Goal: Obtain resource: Obtain resource

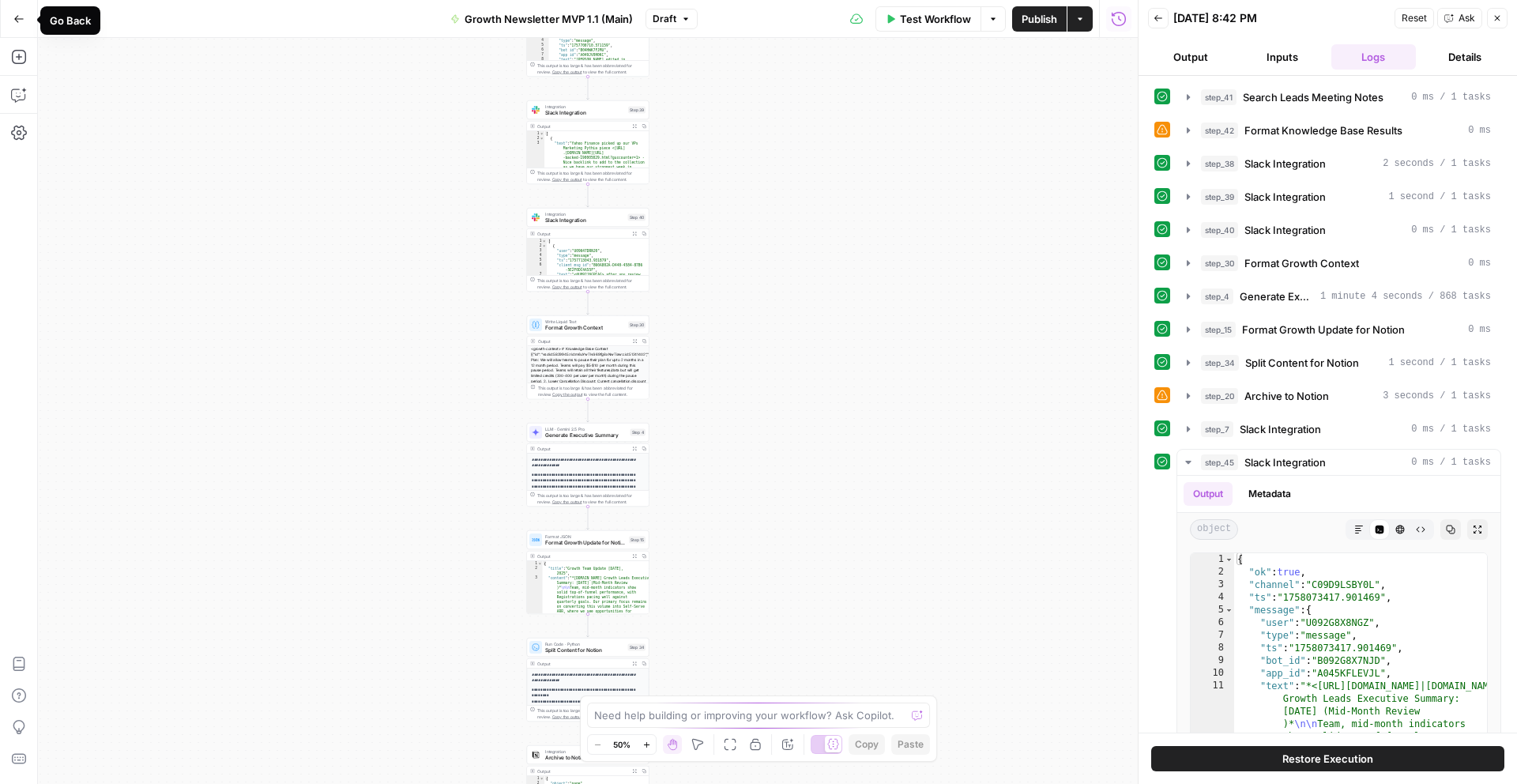
click at [16, 22] on icon "button" at bounding box center [19, 19] width 11 height 11
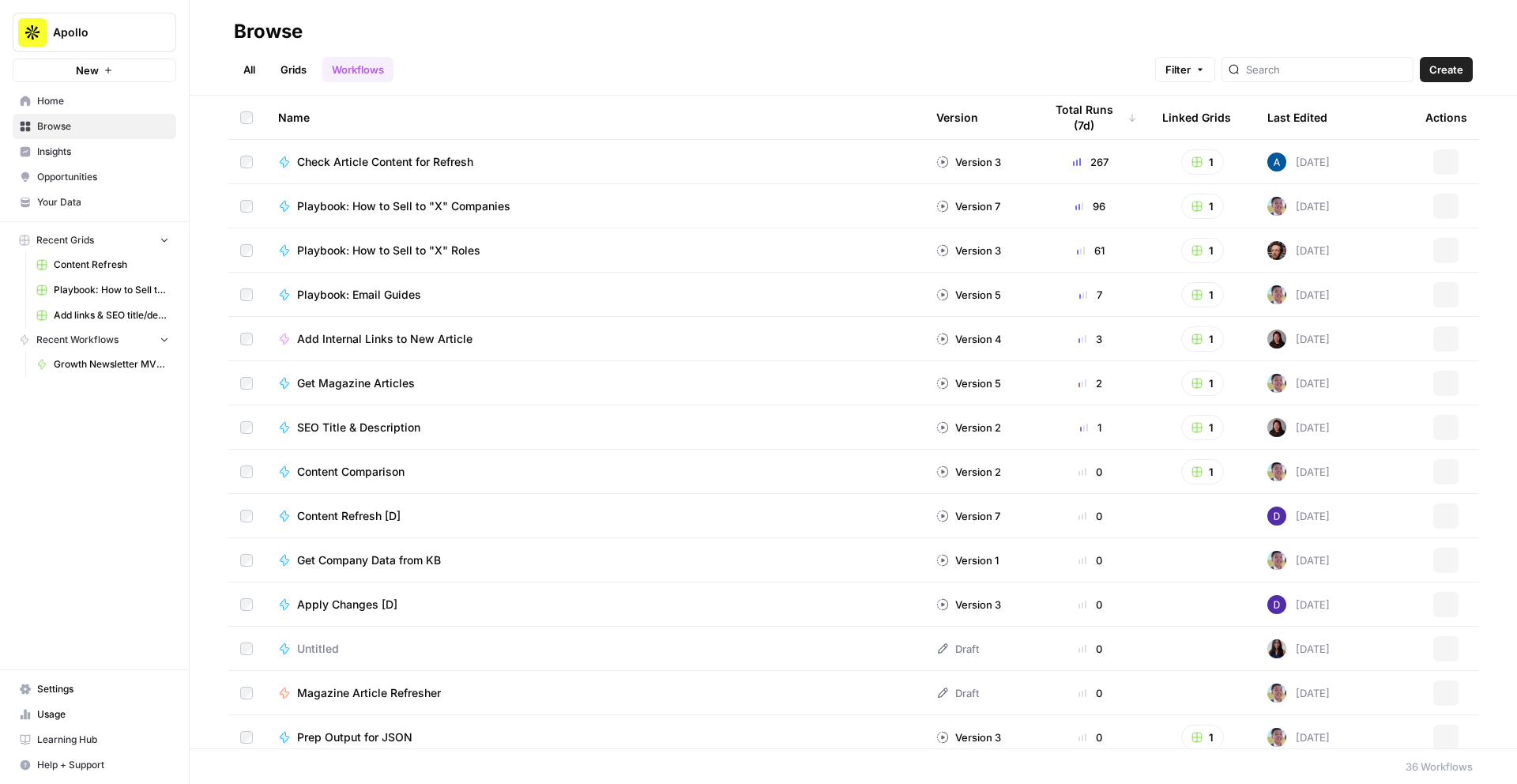
click at [74, 202] on span "Your Data" at bounding box center [104, 202] width 132 height 14
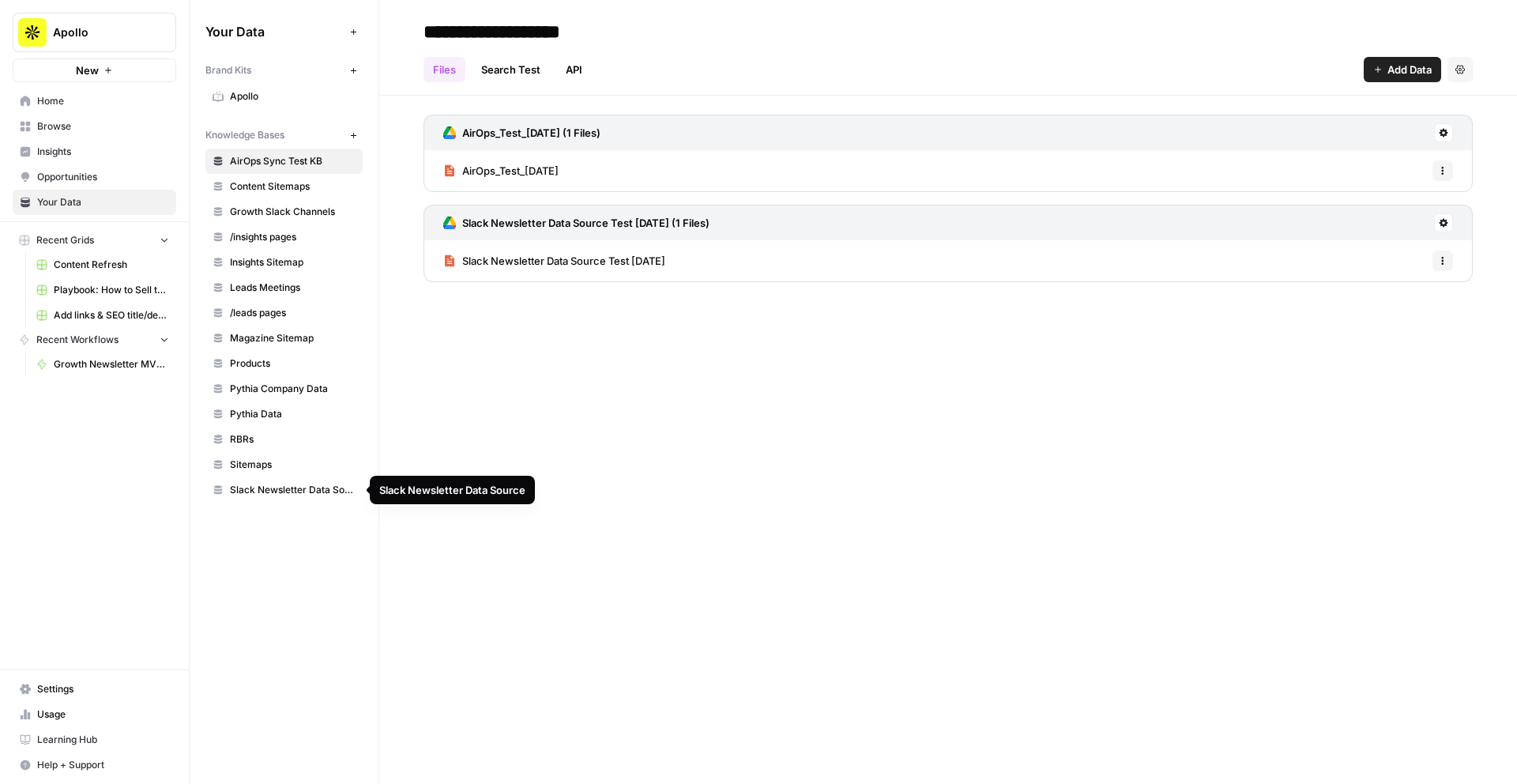
click at [267, 461] on span "Sitemaps" at bounding box center [292, 464] width 125 height 14
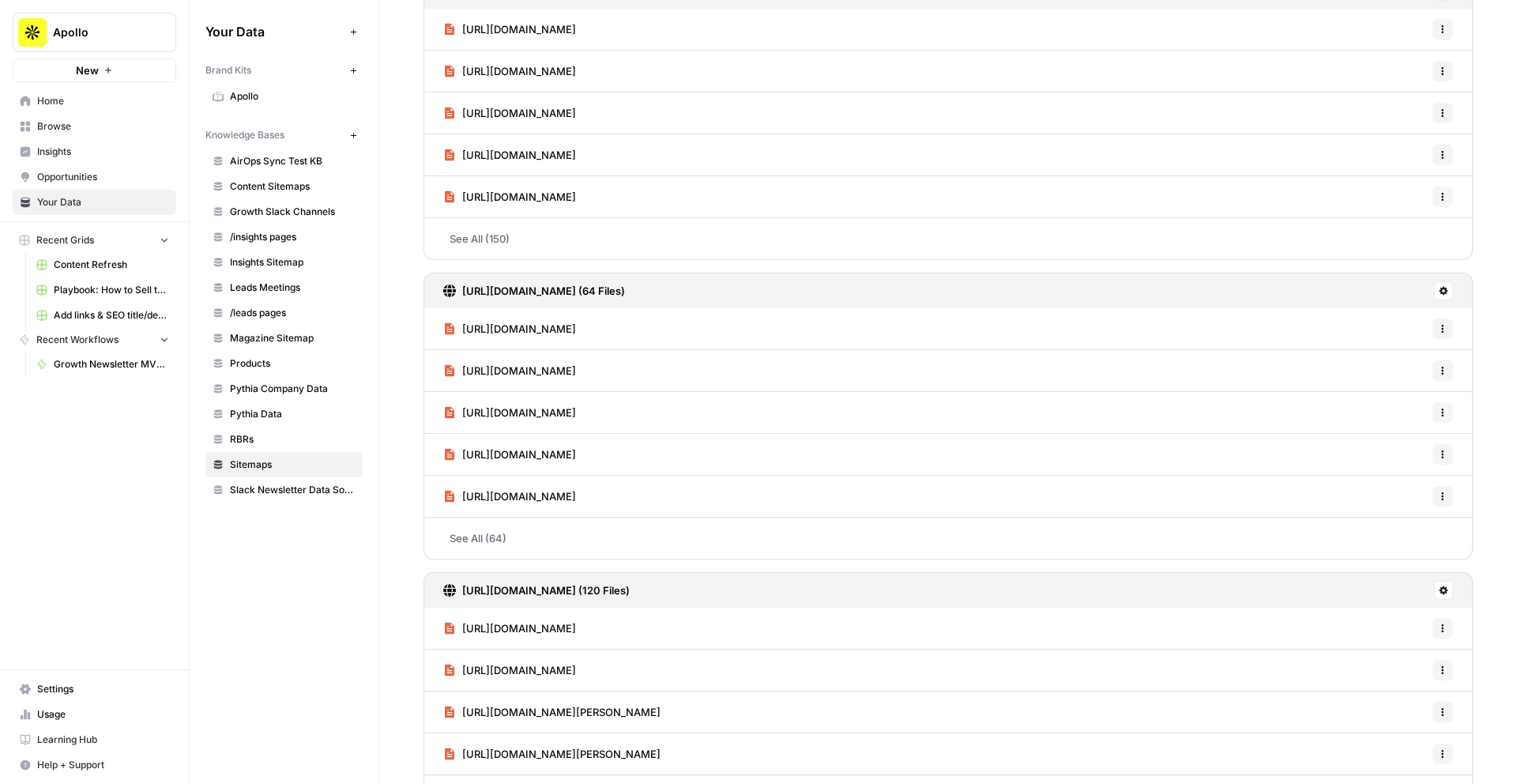
scroll to position [1427, 0]
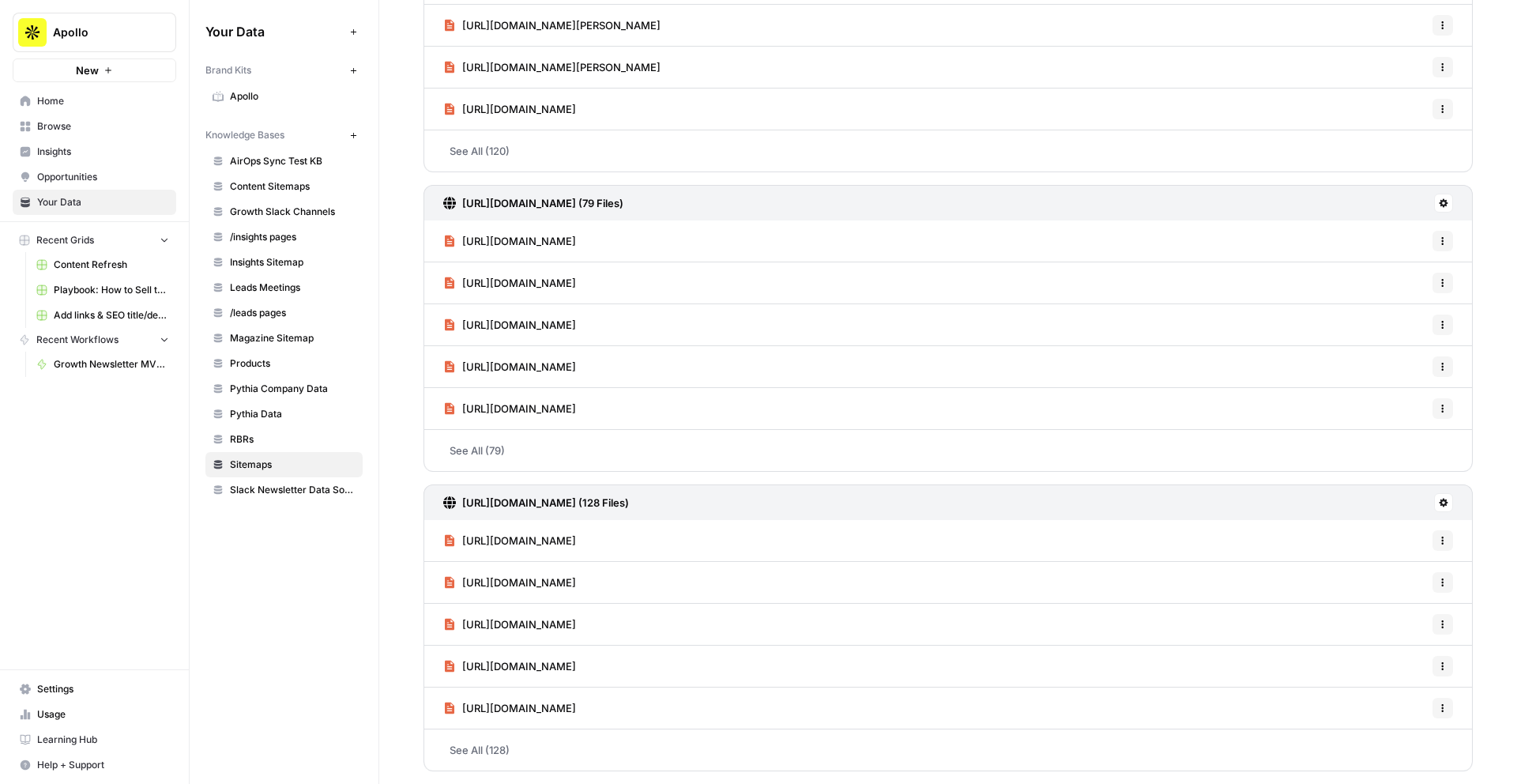
click at [523, 504] on h3 "[URL][DOMAIN_NAME] (128 Files)" at bounding box center [545, 503] width 167 height 16
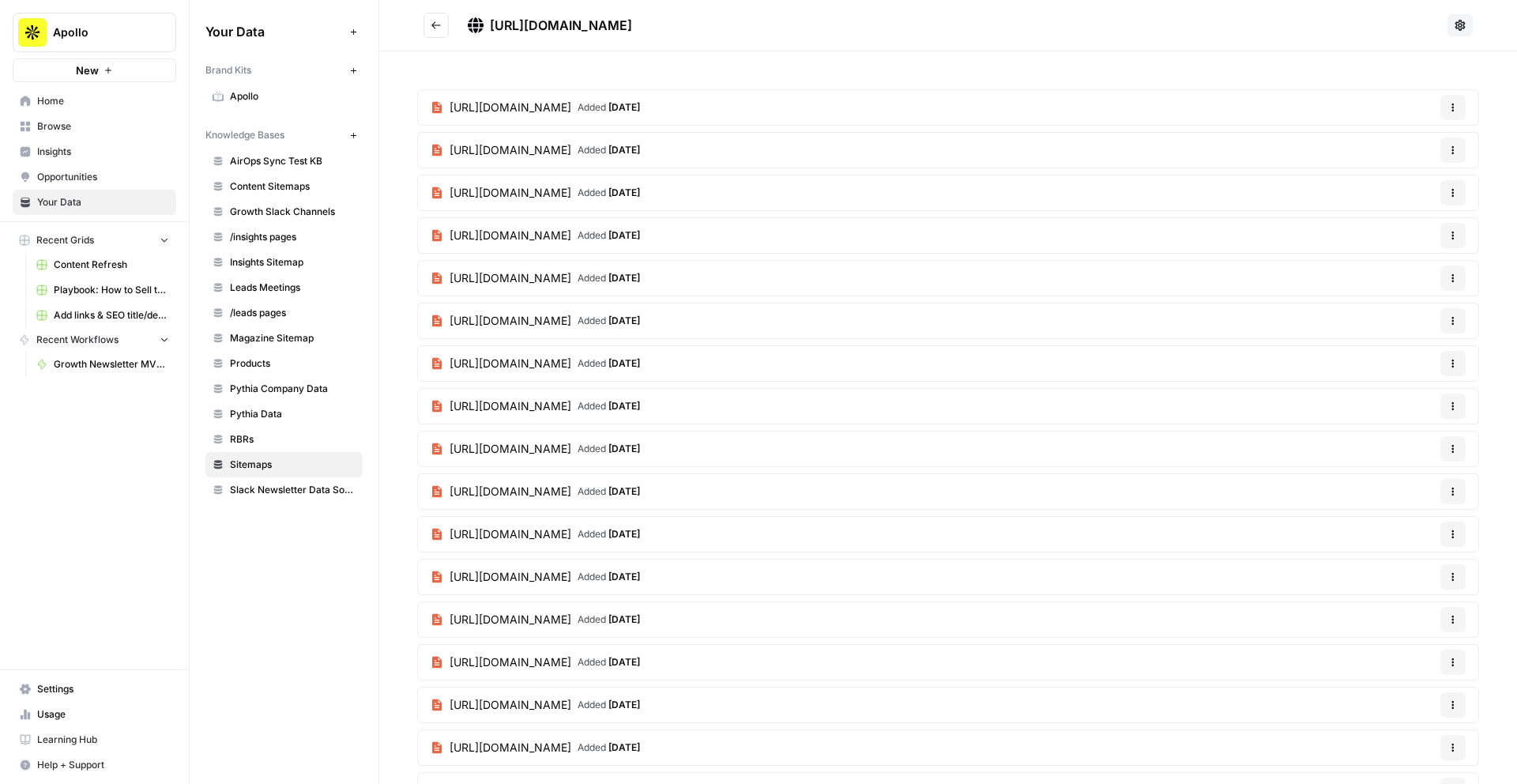
drag, startPoint x: 709, startPoint y: 29, endPoint x: 492, endPoint y: 28, distance: 217.0
click at [492, 28] on div "[URL][DOMAIN_NAME]" at bounding box center [955, 25] width 974 height 19
copy span "[URL][DOMAIN_NAME]"
click at [435, 26] on icon "Go back" at bounding box center [437, 25] width 10 height 7
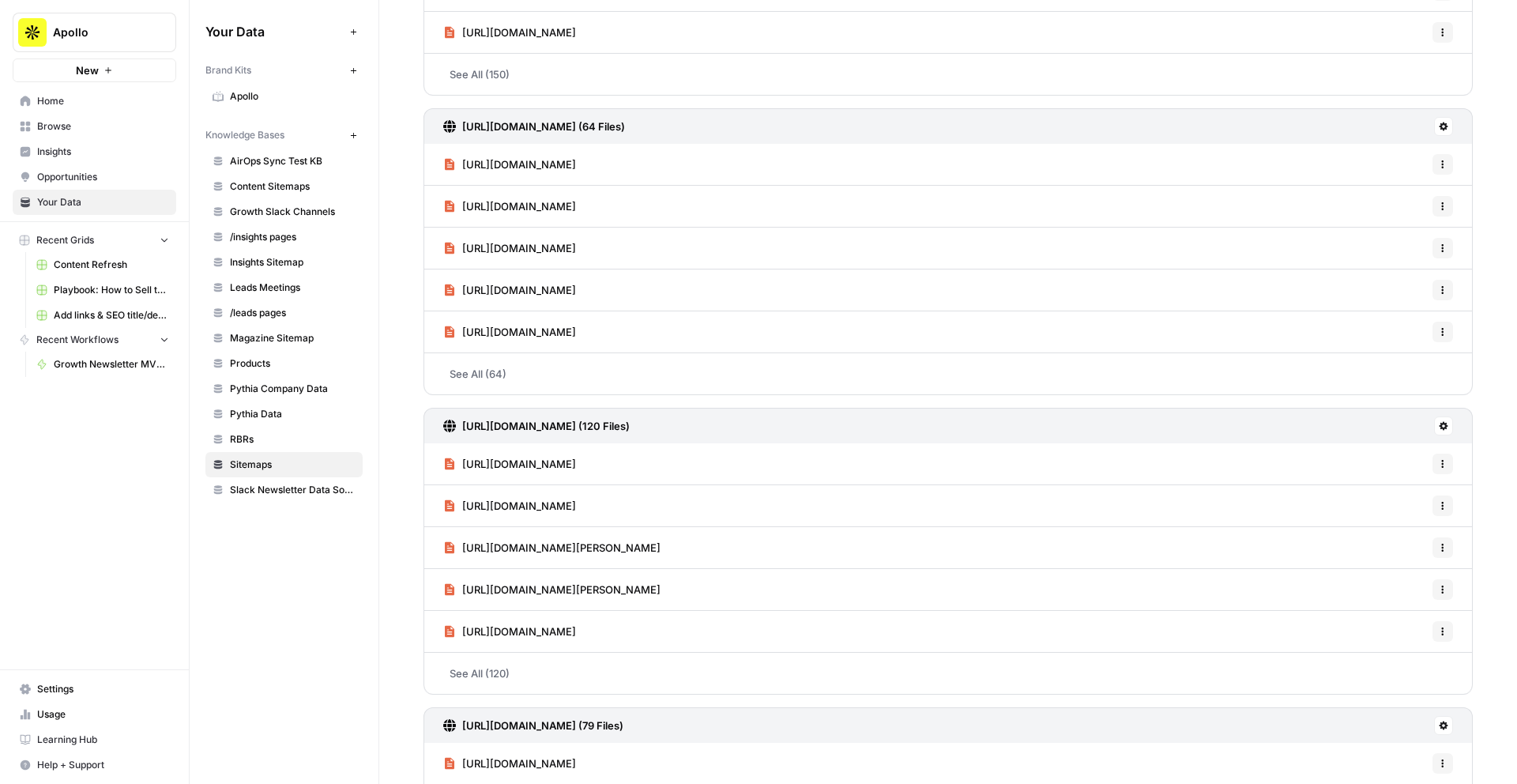
scroll to position [1427, 0]
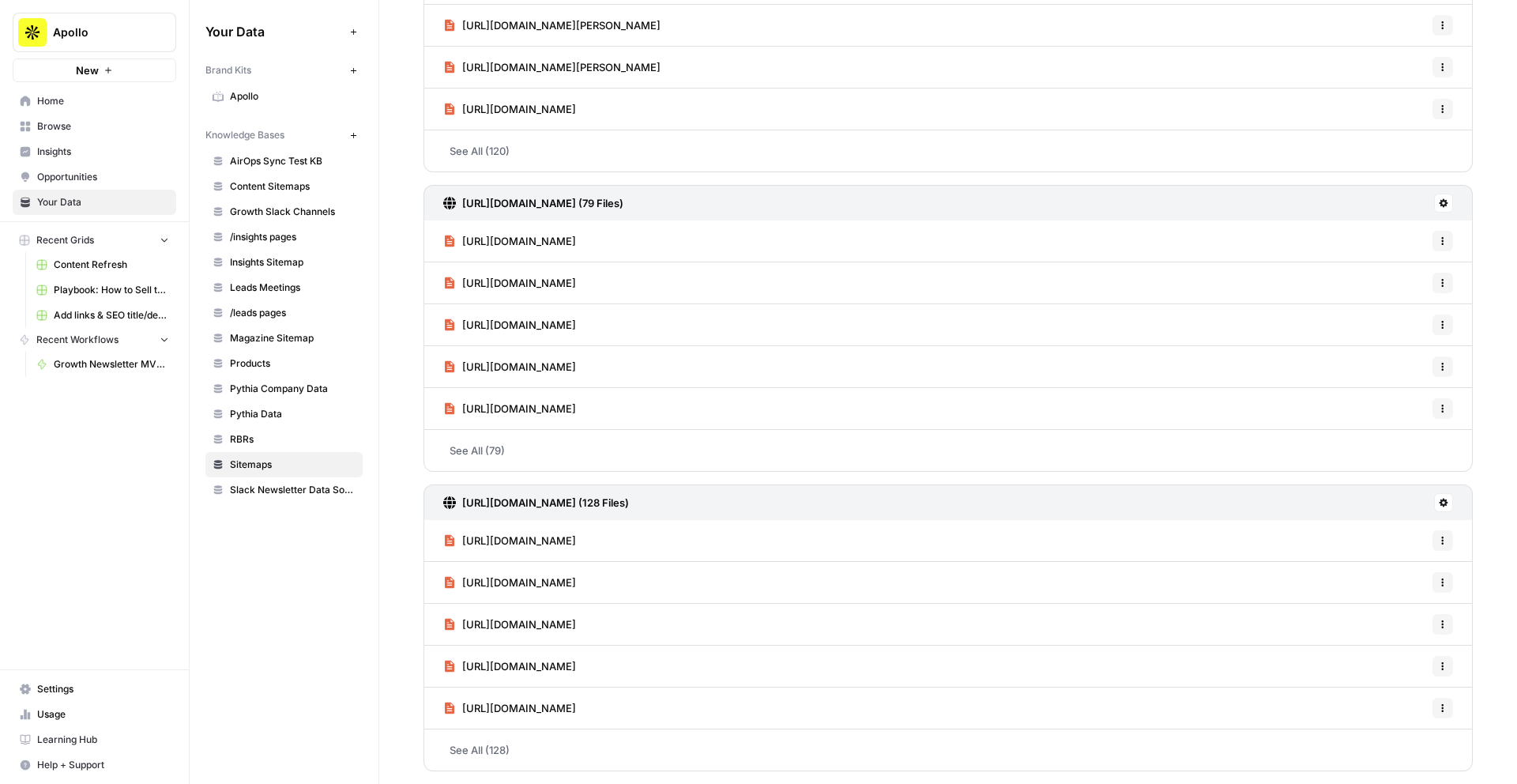
click at [613, 194] on link "[URL][DOMAIN_NAME] (79 Files)" at bounding box center [533, 202] width 180 height 35
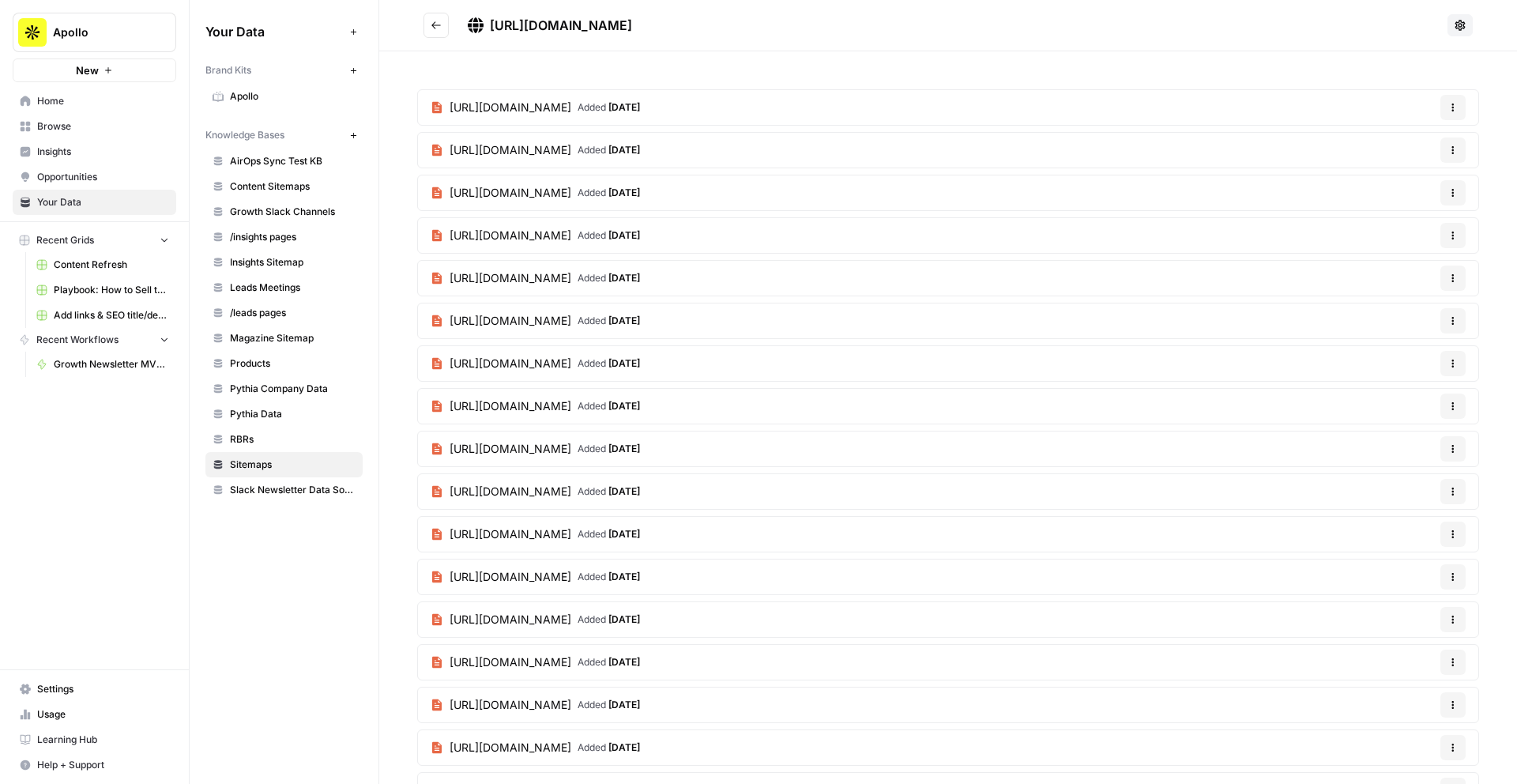
drag, startPoint x: 745, startPoint y: 23, endPoint x: 491, endPoint y: 18, distance: 254.0
click at [491, 18] on div "[URL][DOMAIN_NAME]" at bounding box center [955, 25] width 974 height 19
copy span "[URL][DOMAIN_NAME]"
click at [433, 9] on header "[URL][DOMAIN_NAME]" at bounding box center [948, 26] width 1138 height 51
click at [434, 26] on icon "Go back" at bounding box center [436, 25] width 11 height 11
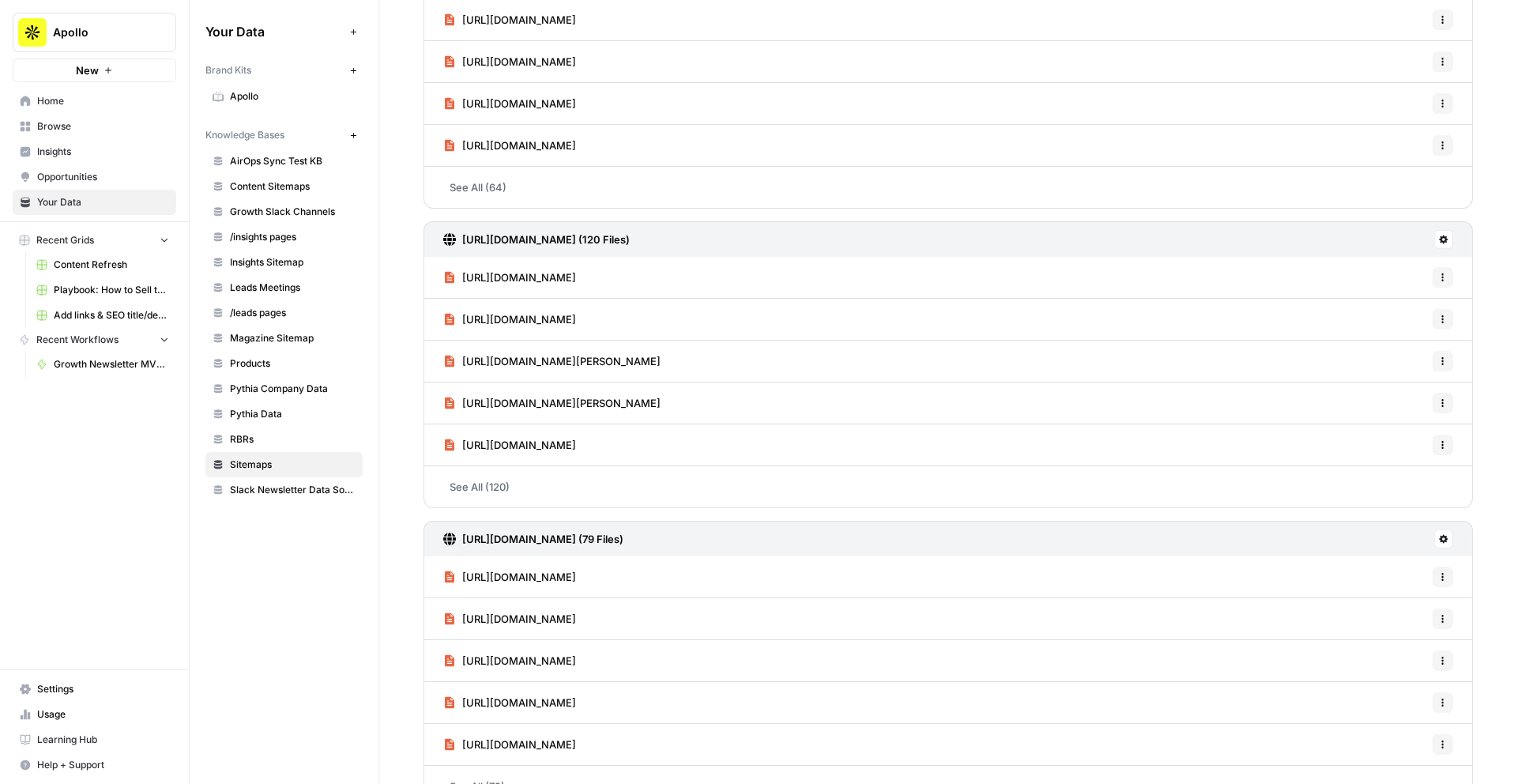
scroll to position [1073, 0]
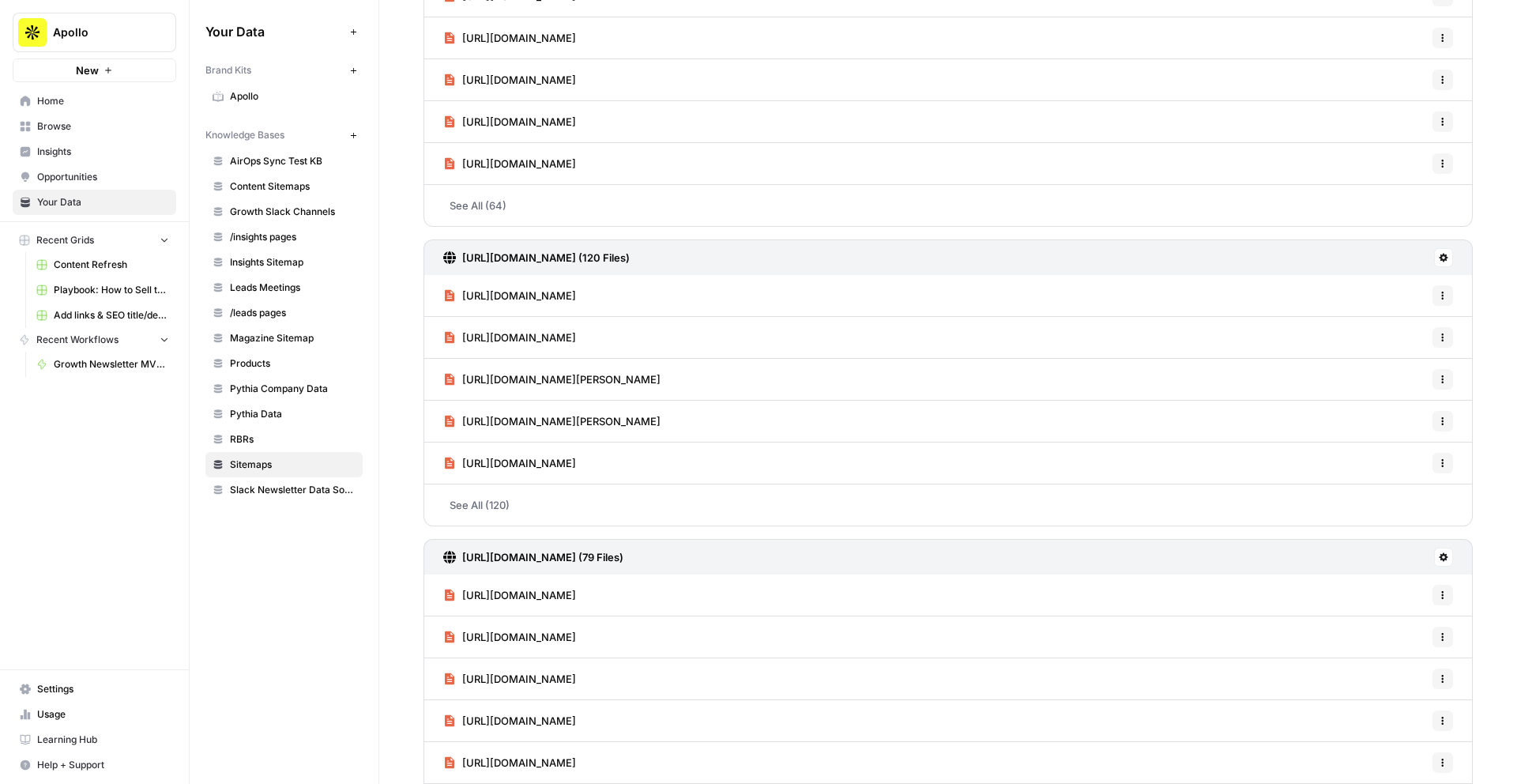
click at [571, 250] on h3 "[URL][DOMAIN_NAME] (120 Files)" at bounding box center [546, 258] width 168 height 16
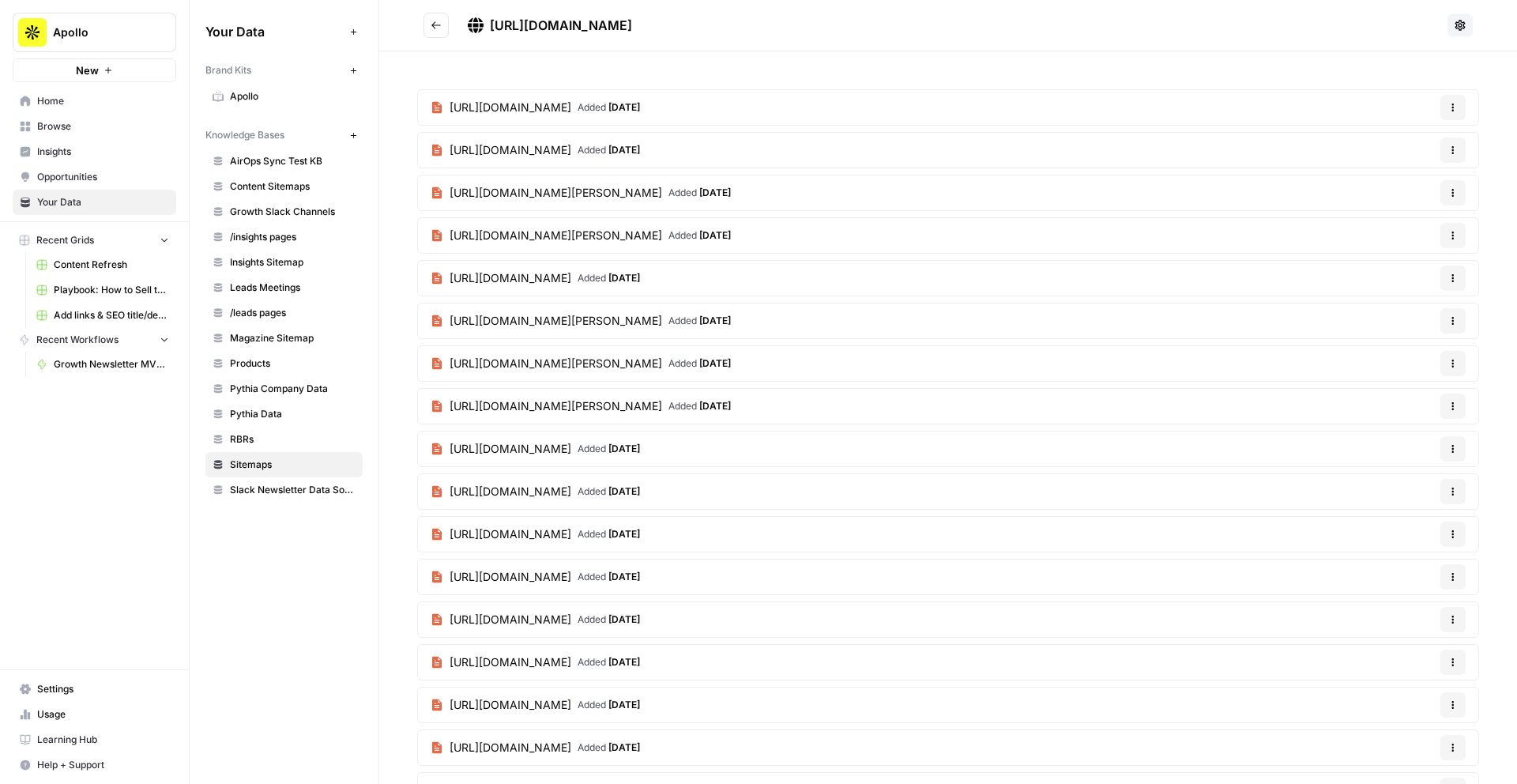
drag, startPoint x: 772, startPoint y: 32, endPoint x: 489, endPoint y: 30, distance: 283.0
click at [489, 30] on div "[URL][DOMAIN_NAME]" at bounding box center [955, 25] width 974 height 19
copy span "[URL][DOMAIN_NAME]"
click at [431, 26] on icon "Go back" at bounding box center [436, 25] width 11 height 11
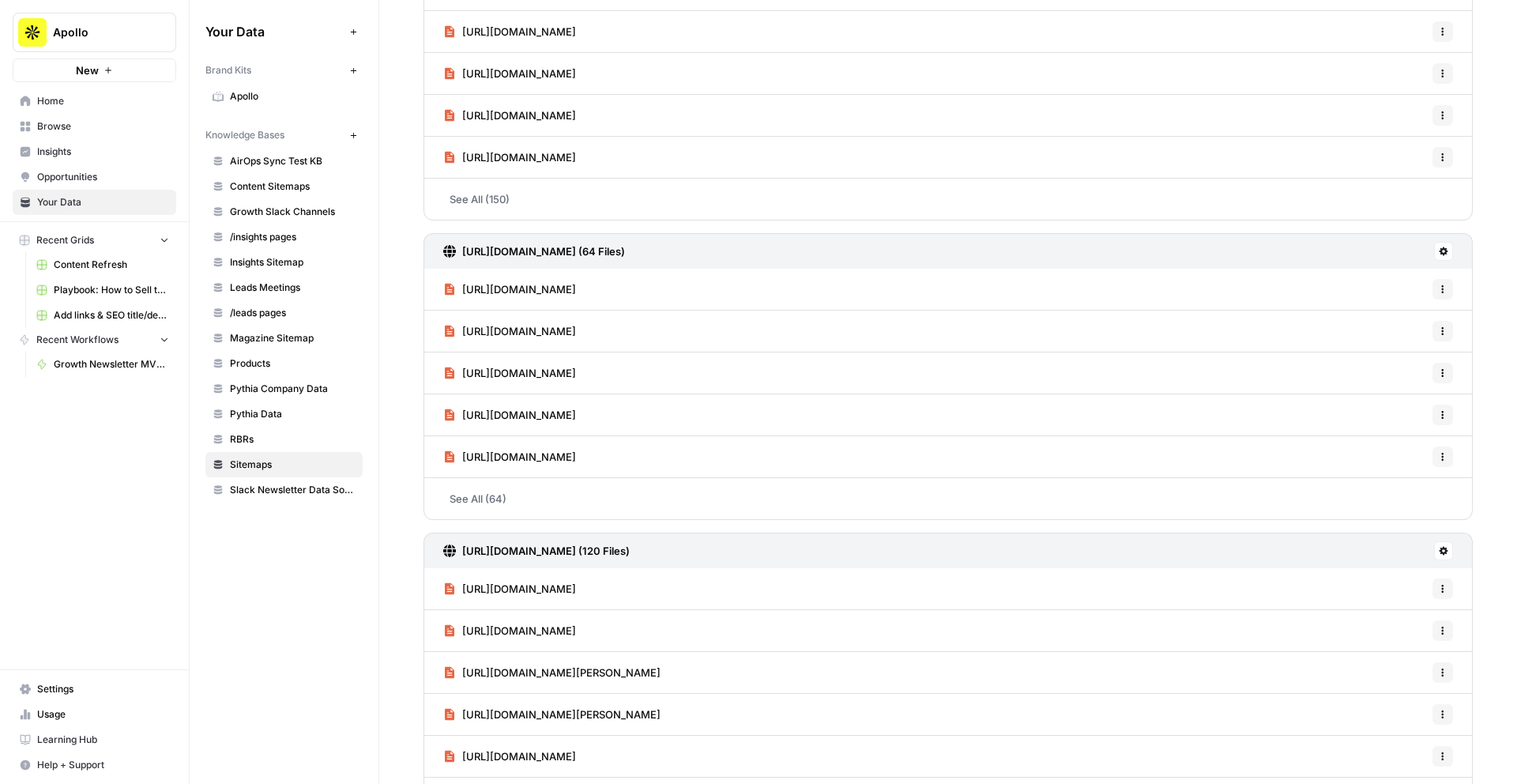
scroll to position [766, 0]
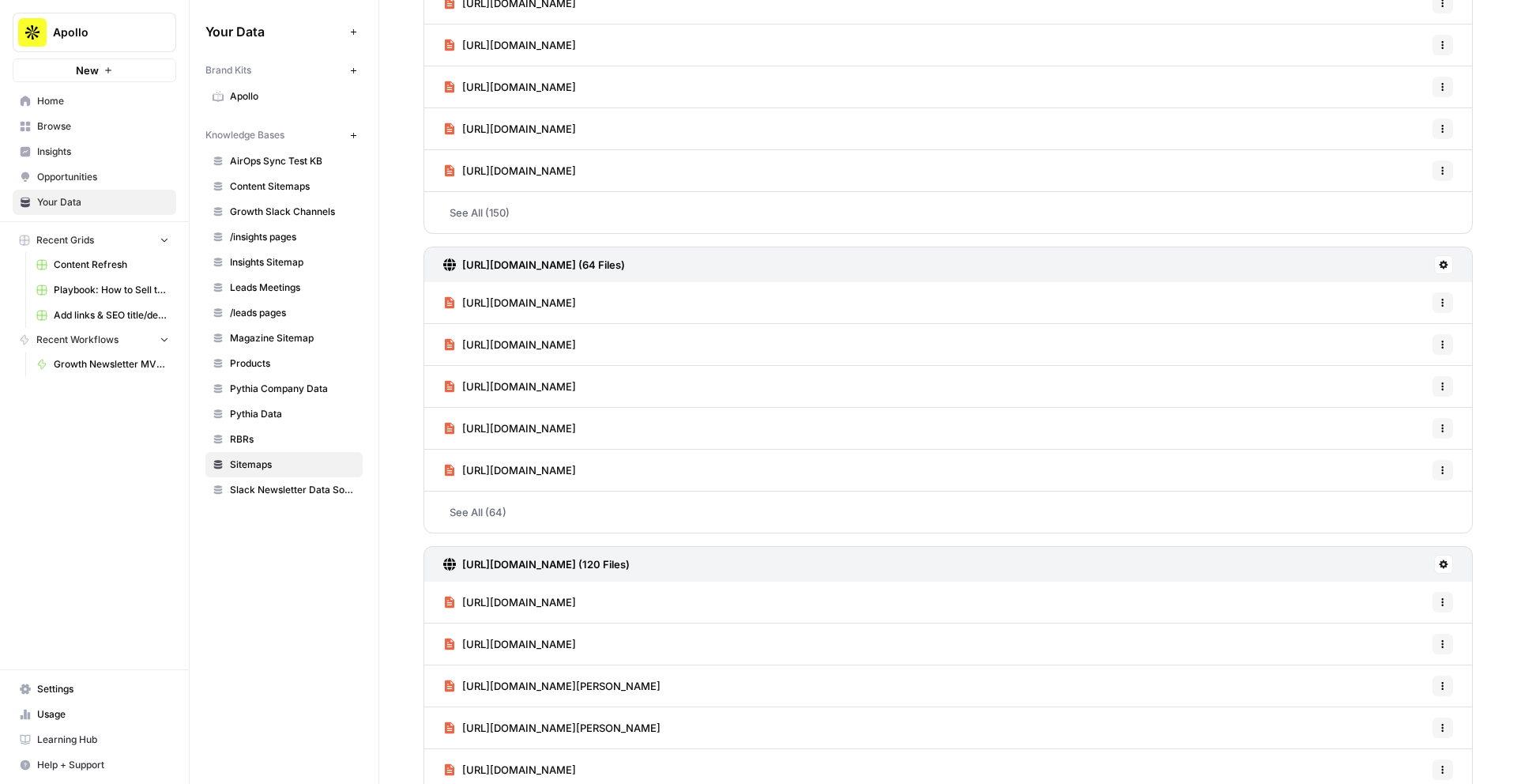
click at [543, 267] on h3 "[URL][DOMAIN_NAME] (64 Files)" at bounding box center [543, 265] width 163 height 16
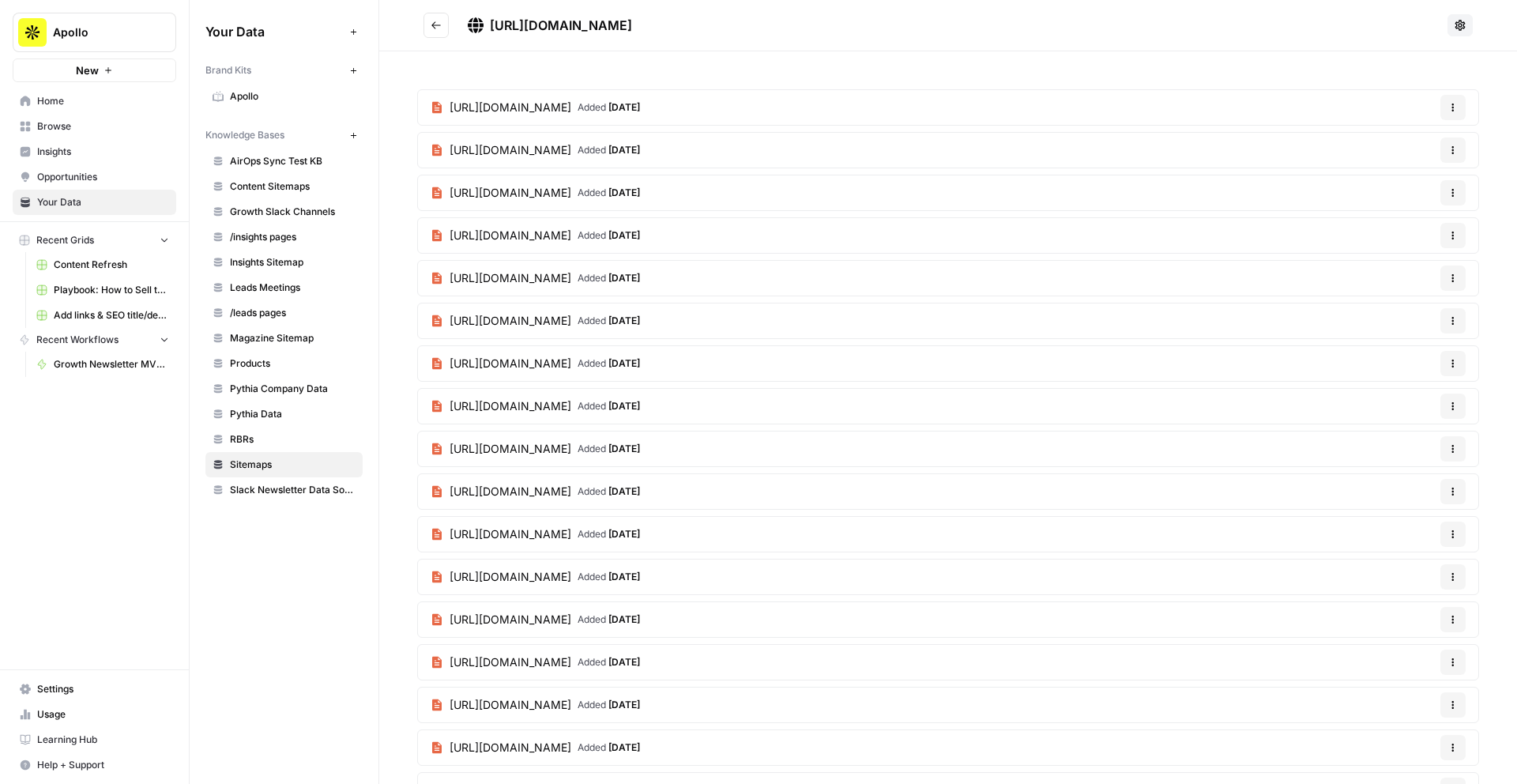
drag, startPoint x: 750, startPoint y: 27, endPoint x: 492, endPoint y: 25, distance: 258.0
click at [492, 25] on div "[URL][DOMAIN_NAME]" at bounding box center [955, 25] width 974 height 19
copy span "[URL][DOMAIN_NAME]"
click at [433, 21] on icon "Go back" at bounding box center [436, 25] width 11 height 11
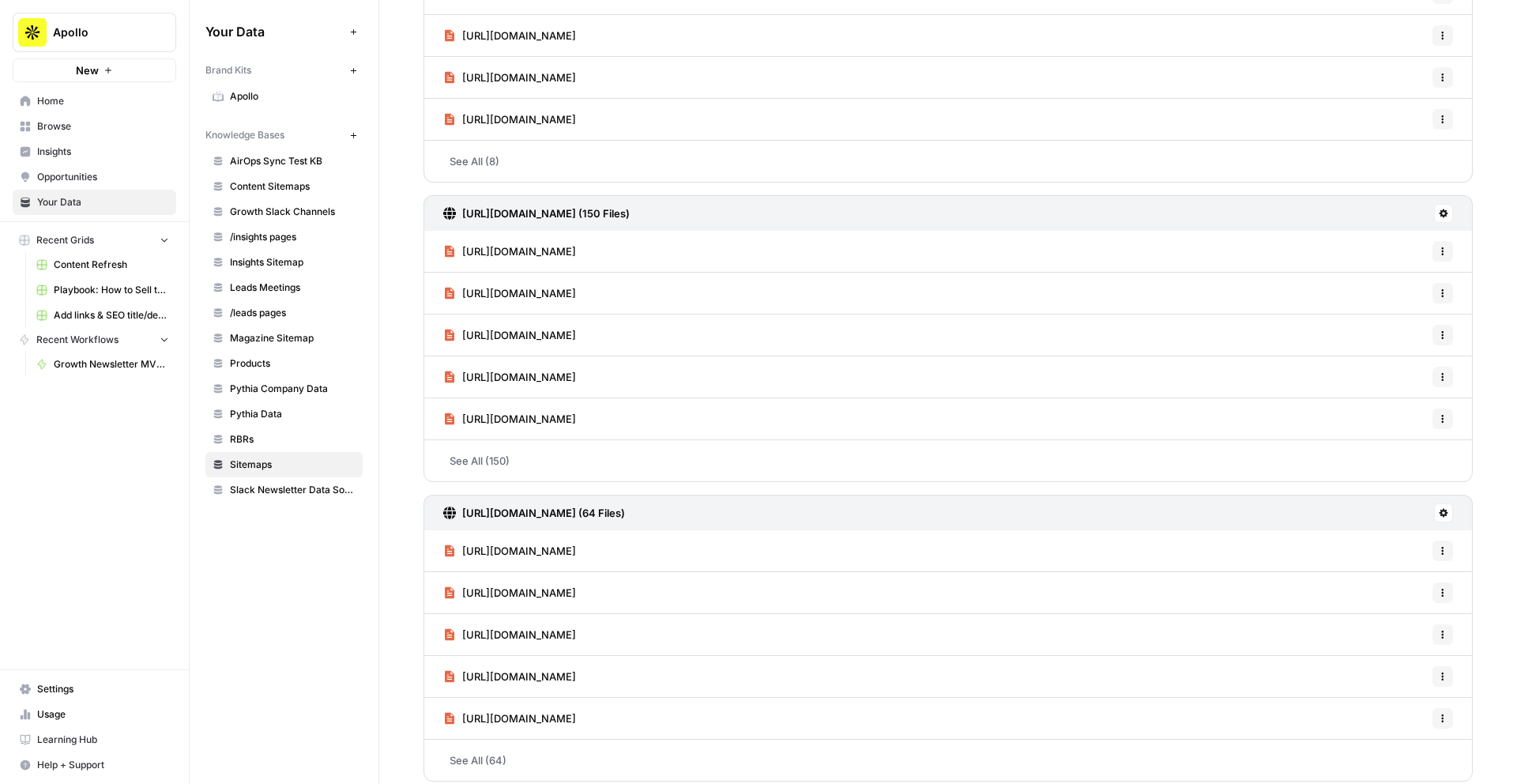
scroll to position [560, 0]
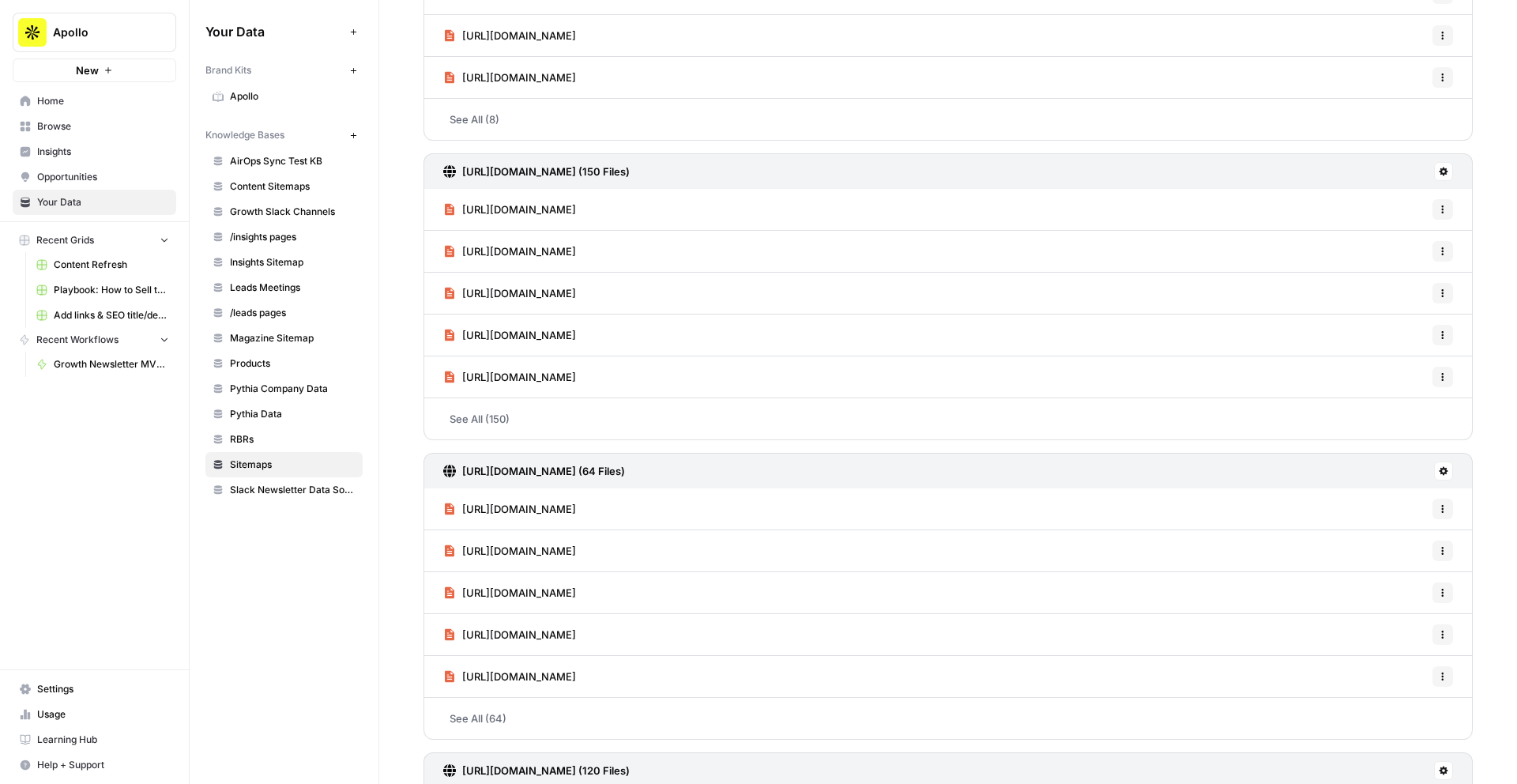
click at [630, 171] on h3 "[URL][DOMAIN_NAME] (150 Files)" at bounding box center [546, 172] width 168 height 16
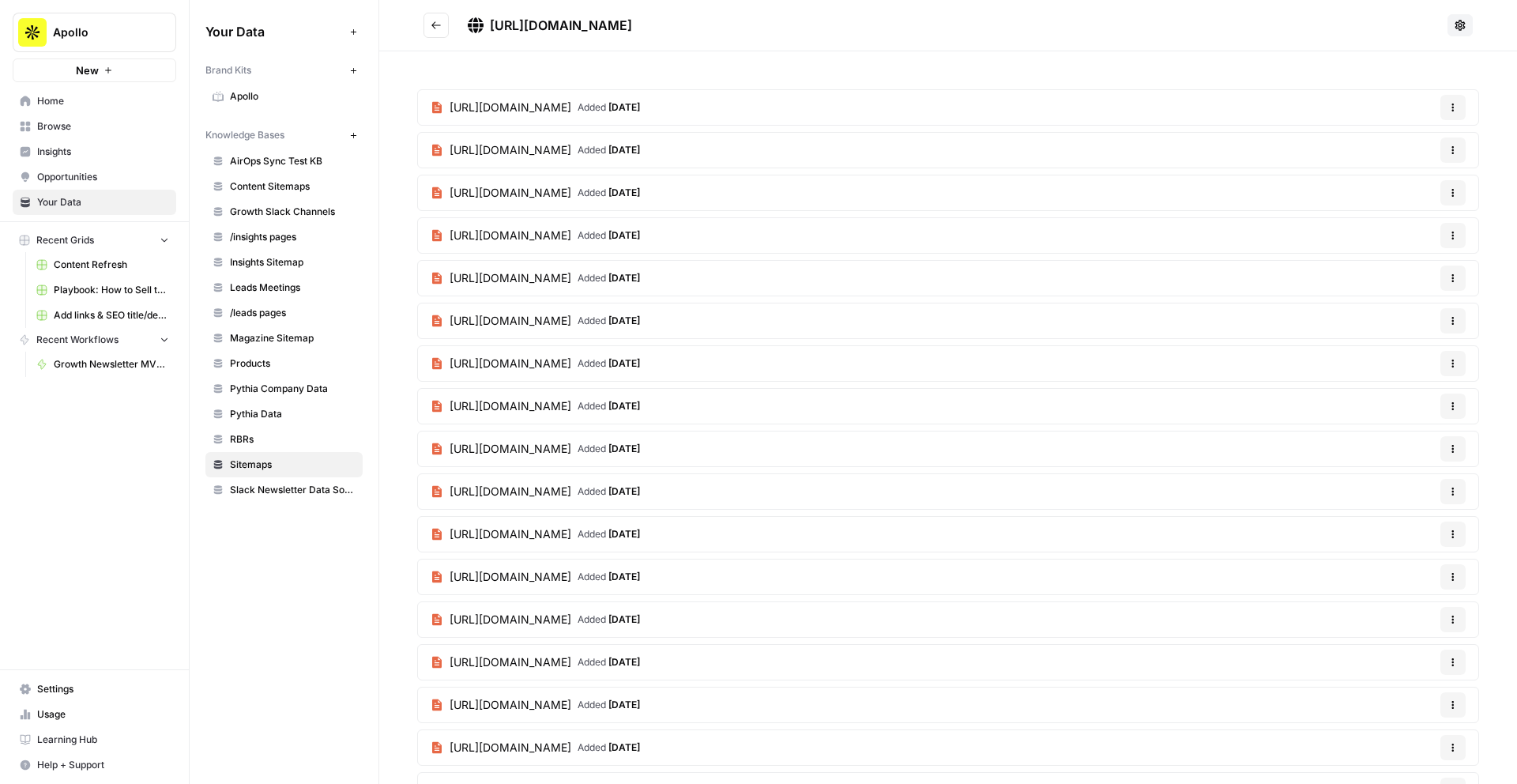
drag, startPoint x: 764, startPoint y: 27, endPoint x: 491, endPoint y: 22, distance: 273.0
click at [491, 22] on div "[URL][DOMAIN_NAME]" at bounding box center [955, 25] width 974 height 19
copy span "[URL][DOMAIN_NAME]"
click at [438, 28] on icon "Go back" at bounding box center [436, 25] width 11 height 11
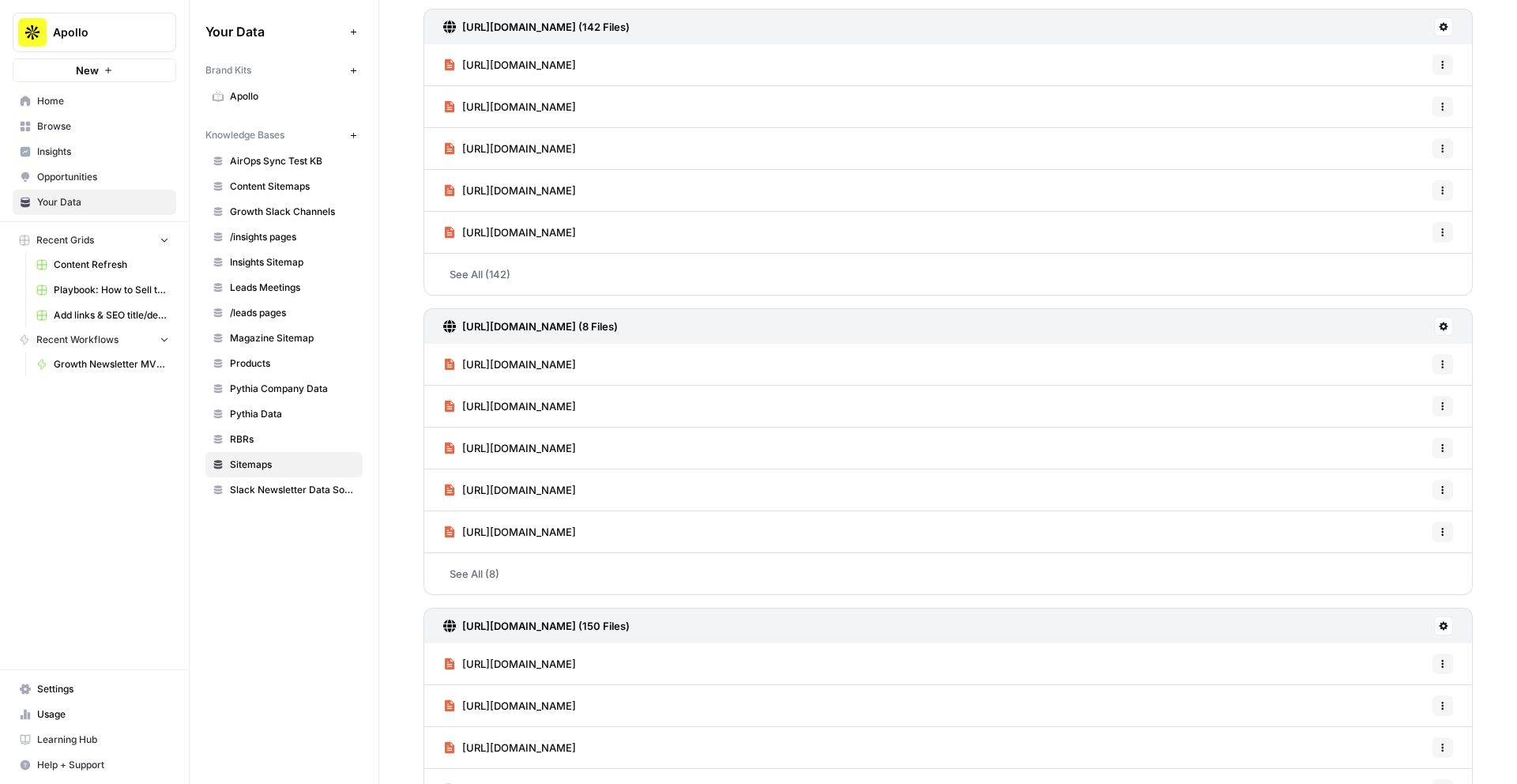
scroll to position [142, 0]
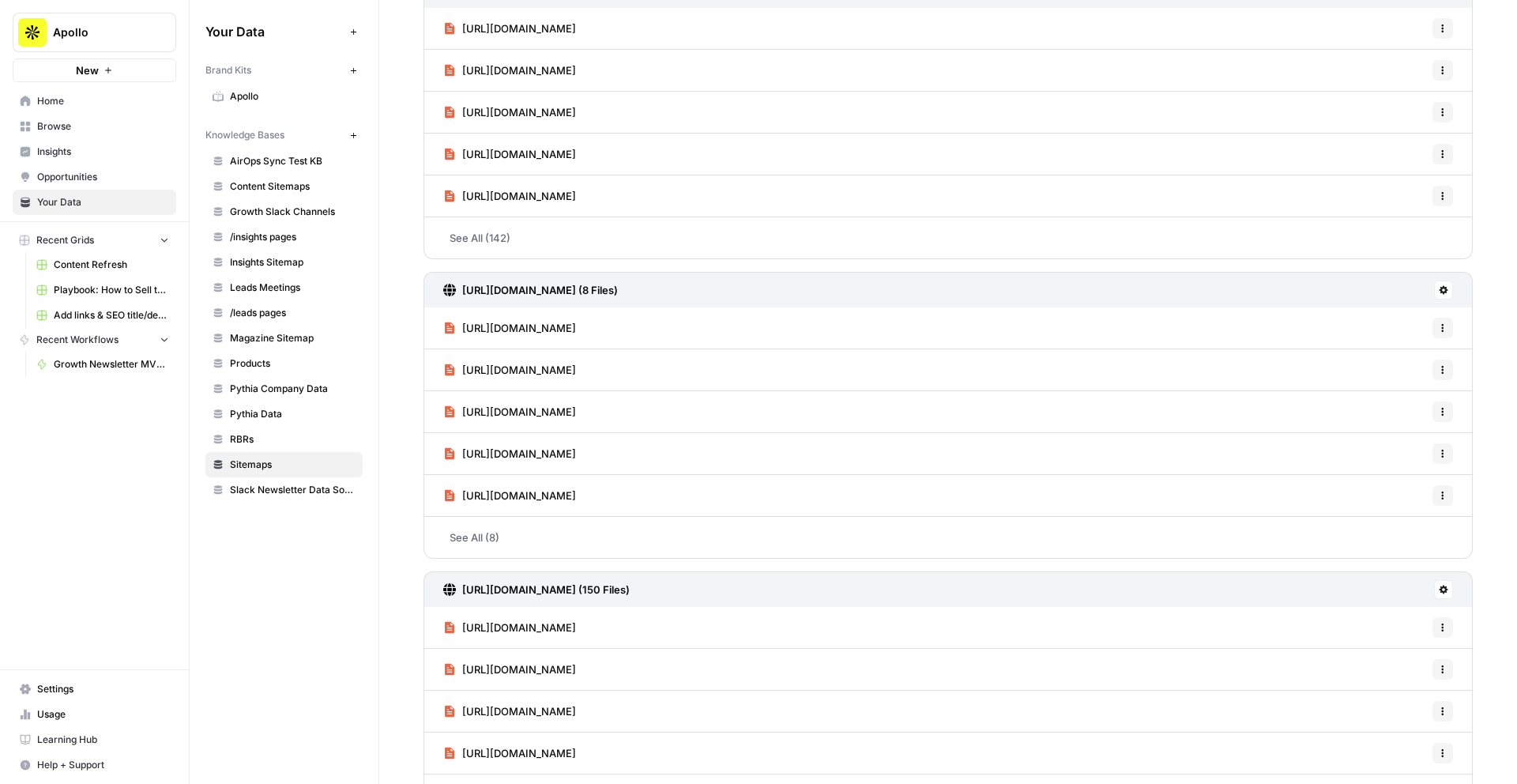
click at [603, 590] on h3 "[URL][DOMAIN_NAME] (150 Files)" at bounding box center [546, 589] width 168 height 16
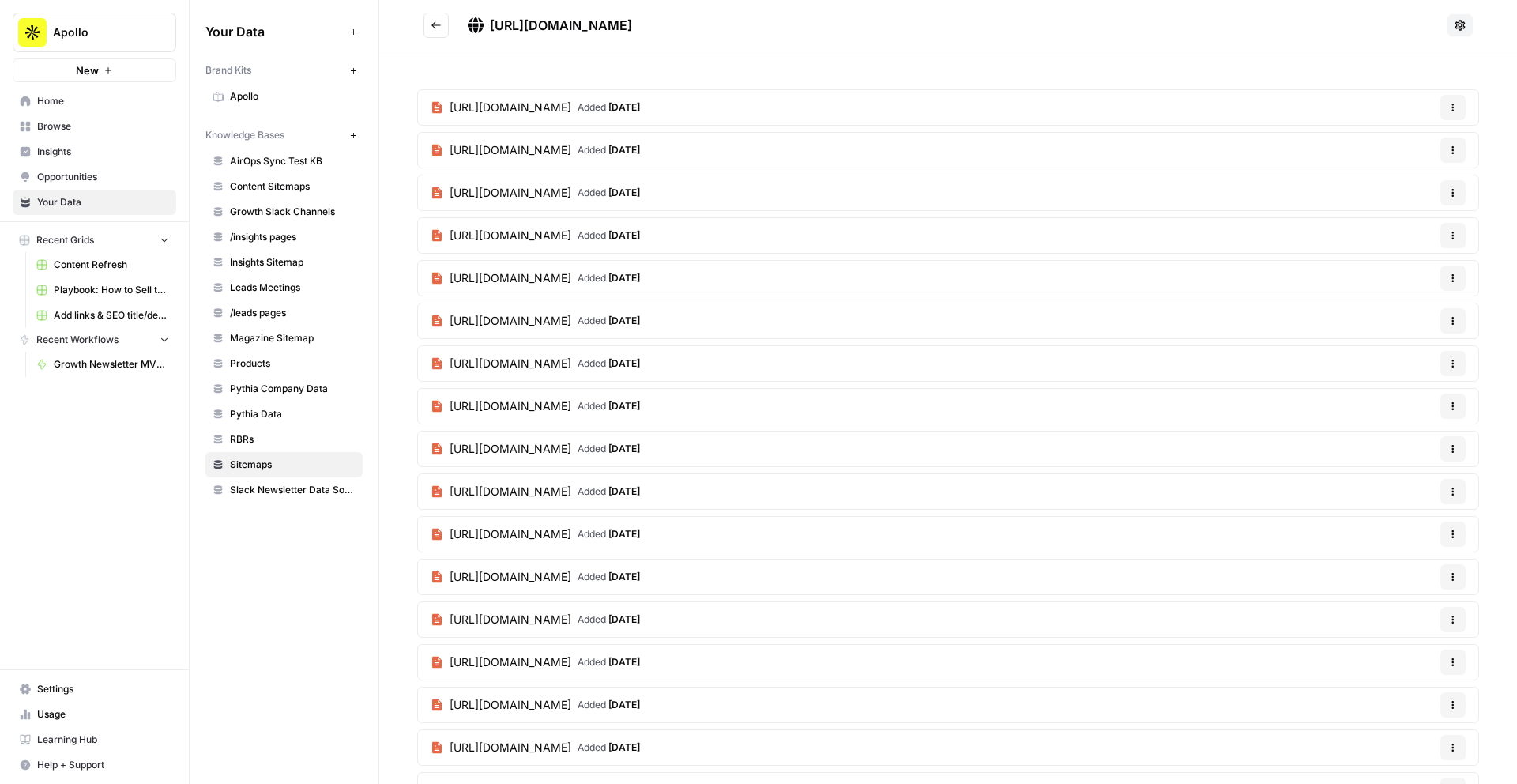
drag, startPoint x: 772, startPoint y: 27, endPoint x: 491, endPoint y: 26, distance: 281.0
click at [491, 26] on div "[URL][DOMAIN_NAME]" at bounding box center [955, 25] width 974 height 19
copy span "[URL][DOMAIN_NAME]"
click at [434, 26] on icon "Go back" at bounding box center [436, 25] width 11 height 11
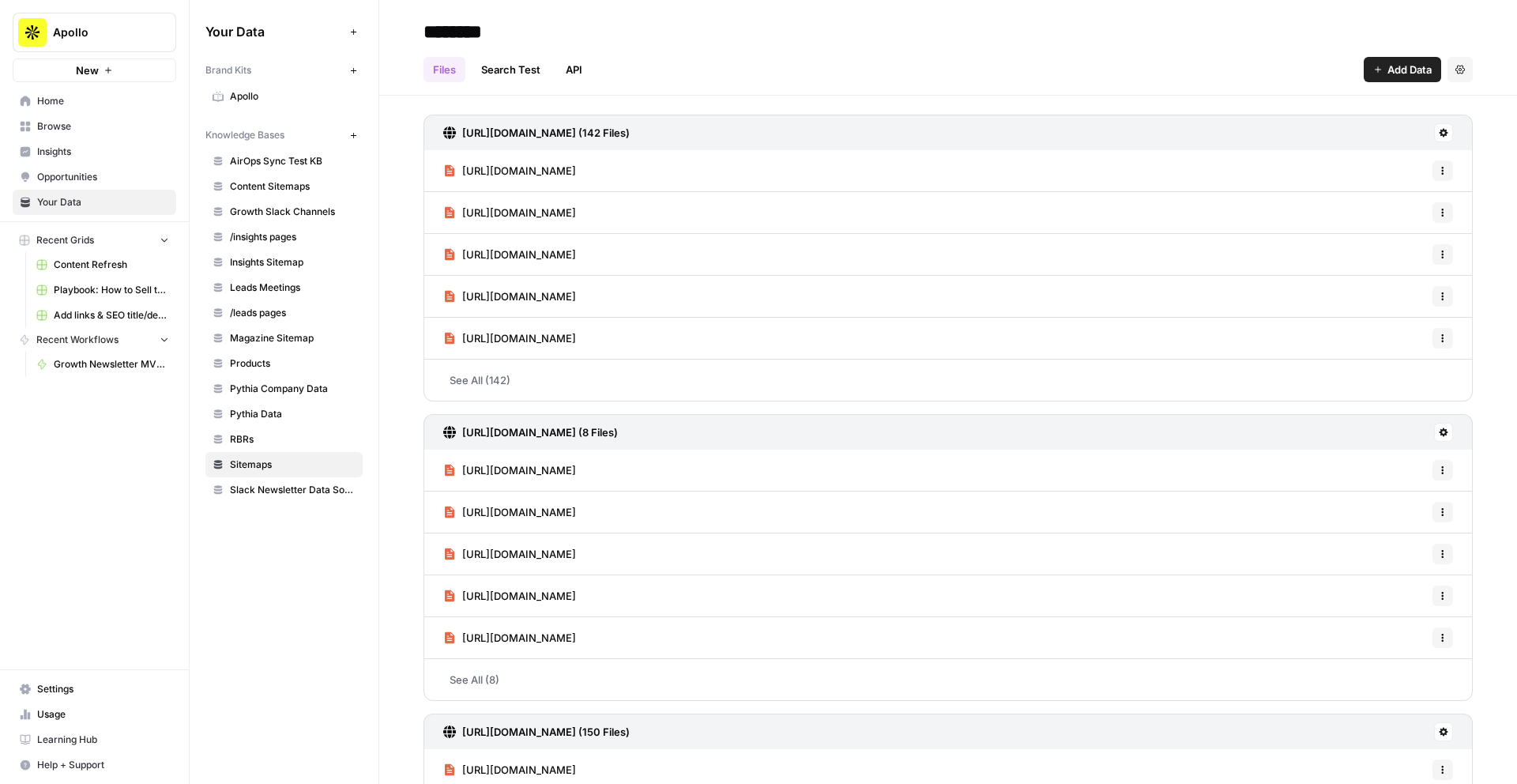
click at [543, 428] on h3 "[URL][DOMAIN_NAME] (8 Files)" at bounding box center [540, 432] width 156 height 16
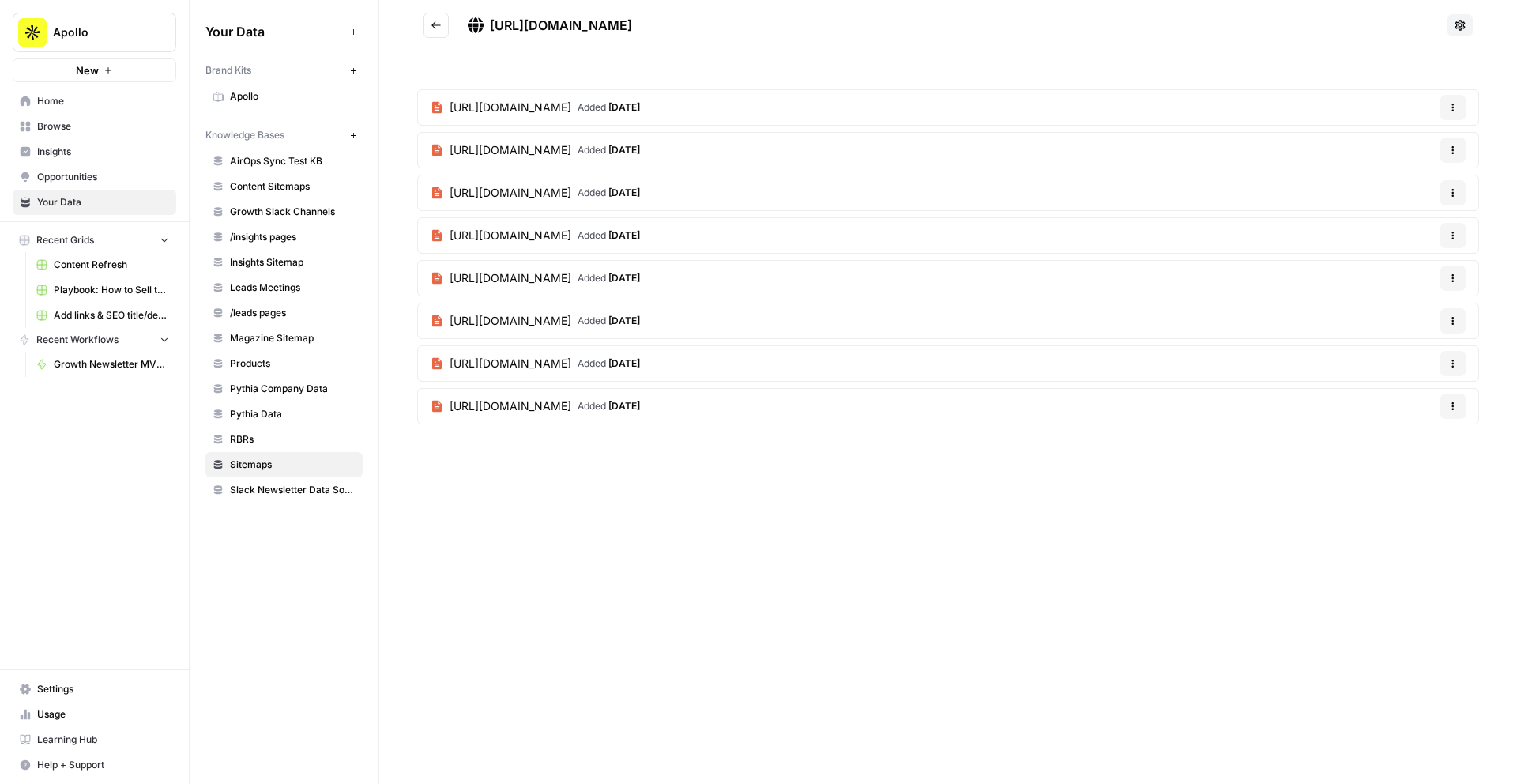
drag, startPoint x: 839, startPoint y: 20, endPoint x: 491, endPoint y: 21, distance: 348.0
click at [491, 21] on div "[URL][DOMAIN_NAME]" at bounding box center [955, 25] width 974 height 19
copy span "[URL][DOMAIN_NAME]"
click at [439, 24] on icon "Go back" at bounding box center [436, 25] width 11 height 11
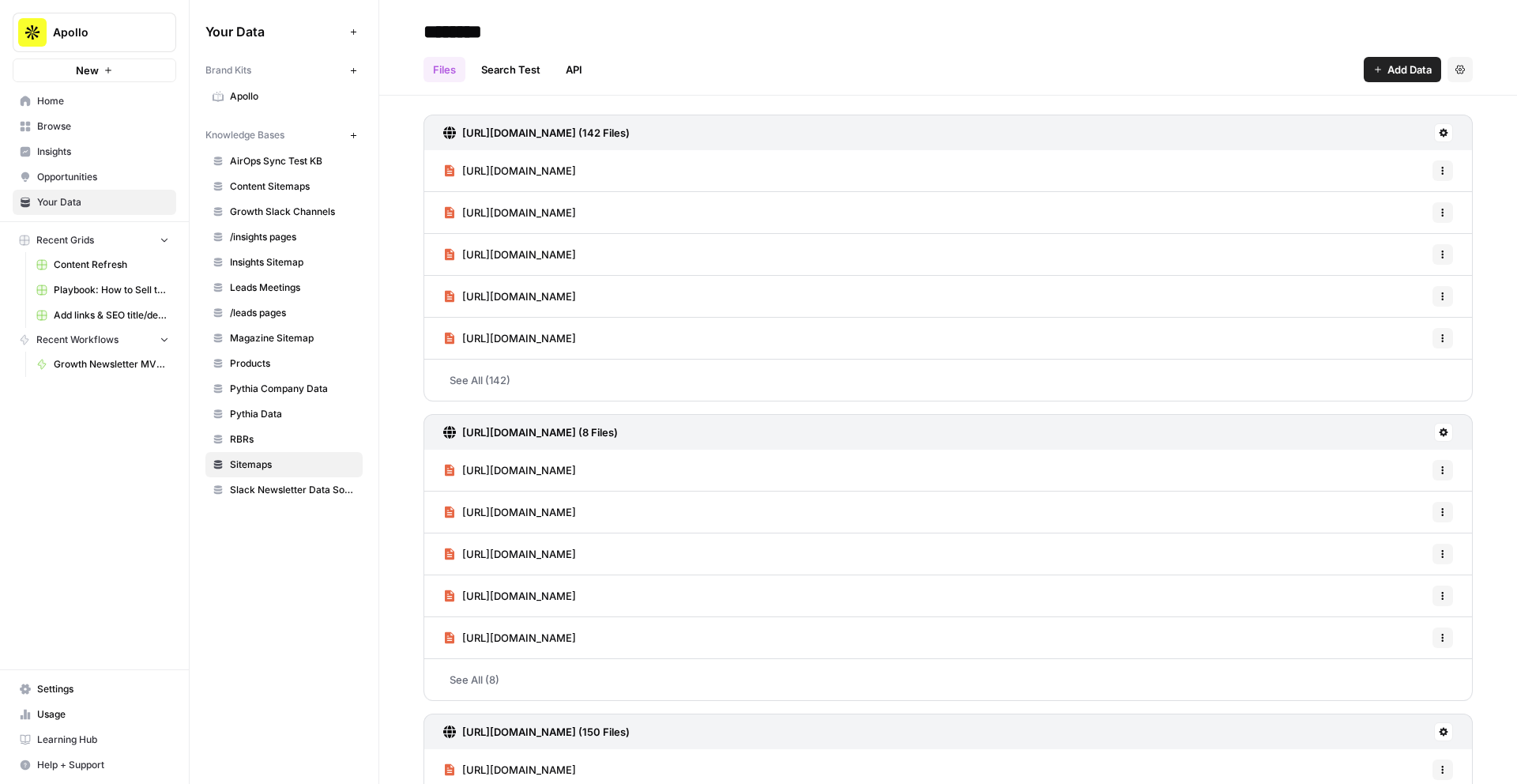
click at [579, 127] on h3 "[URL][DOMAIN_NAME] (142 Files)" at bounding box center [546, 132] width 168 height 16
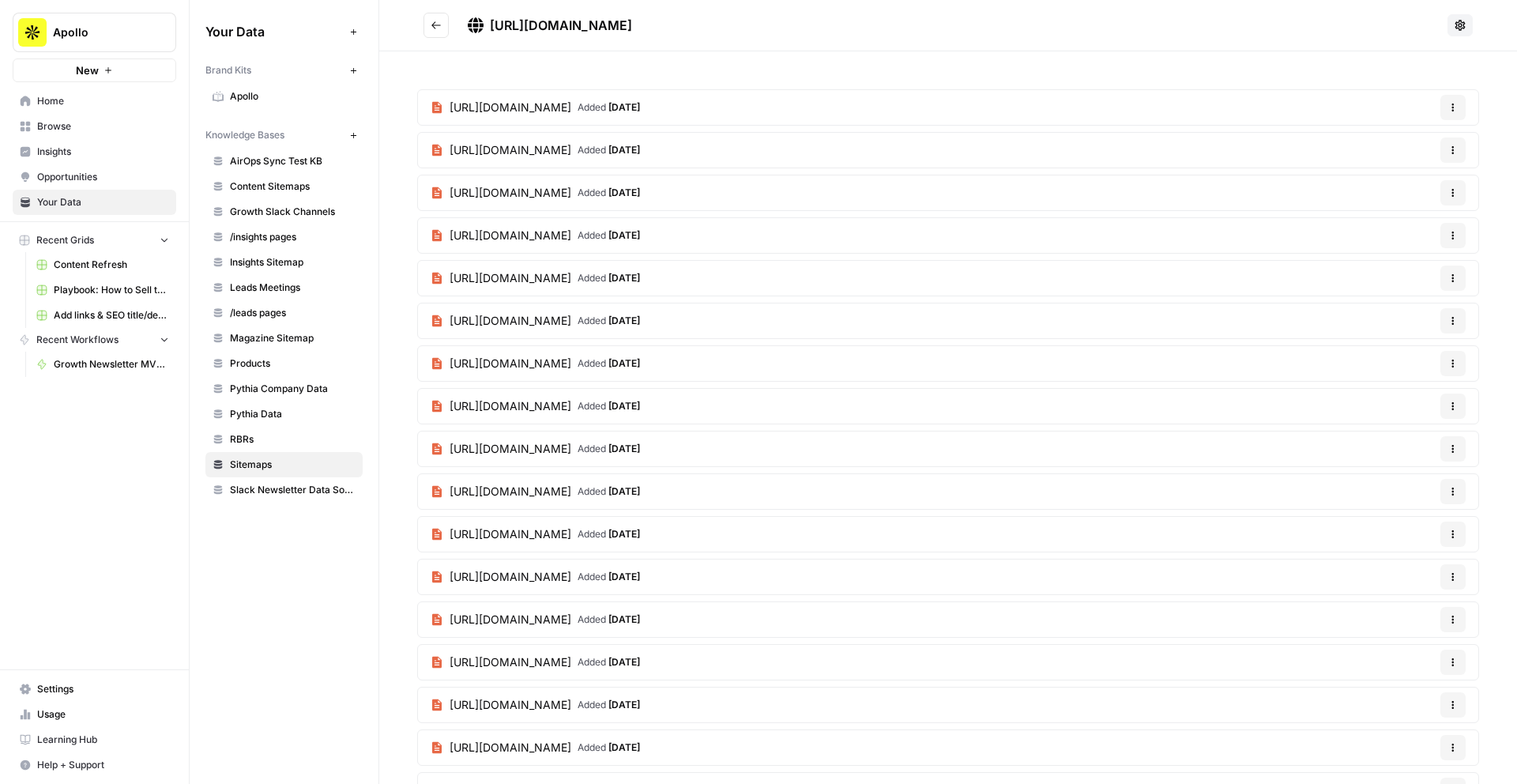
drag, startPoint x: 775, startPoint y: 30, endPoint x: 492, endPoint y: 28, distance: 283.0
click at [492, 28] on div "[URL][DOMAIN_NAME]" at bounding box center [955, 25] width 974 height 19
copy span "[URL][DOMAIN_NAME]"
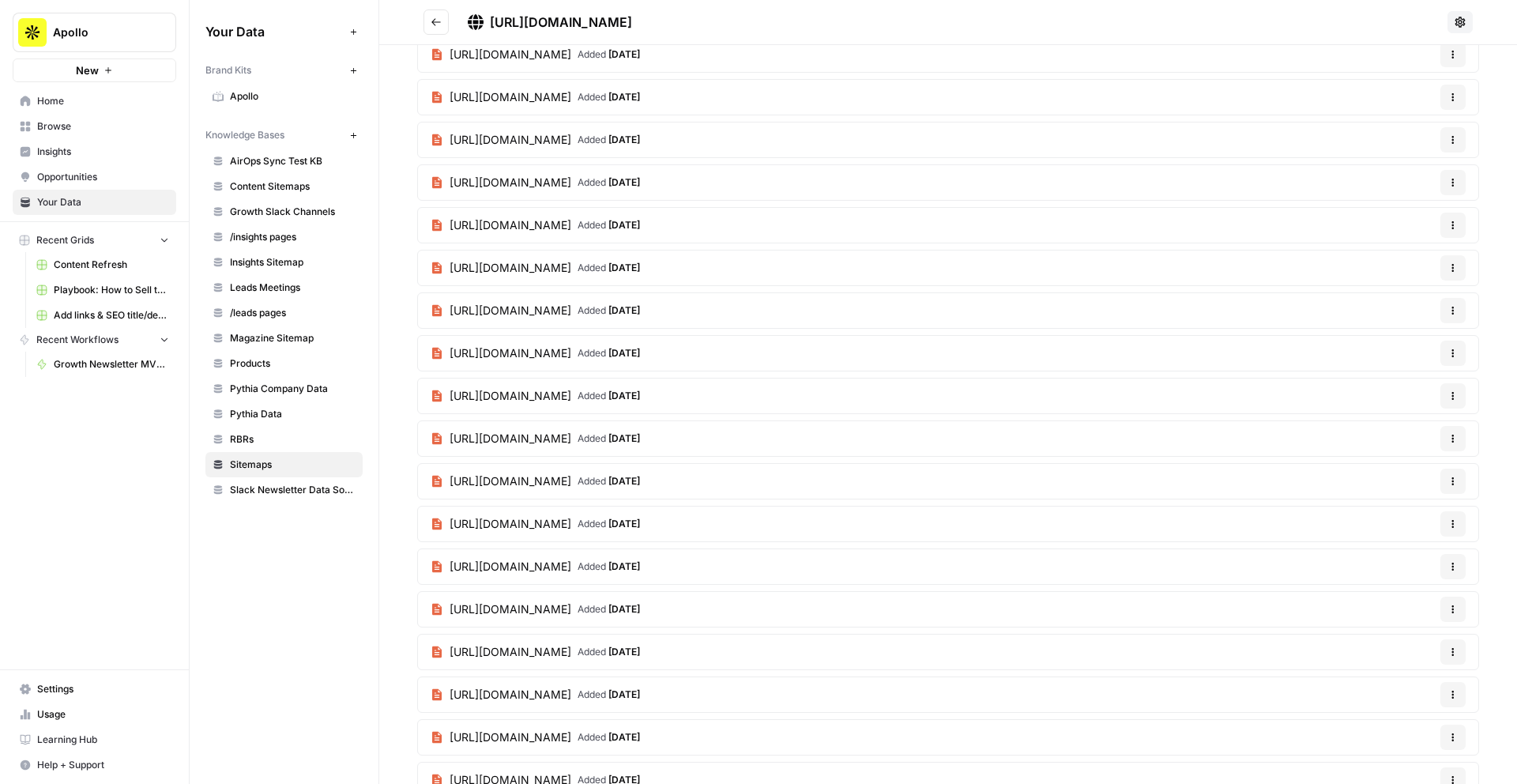
scroll to position [224, 0]
click at [436, 18] on icon "Go back" at bounding box center [436, 22] width 11 height 11
